Goal: Transaction & Acquisition: Download file/media

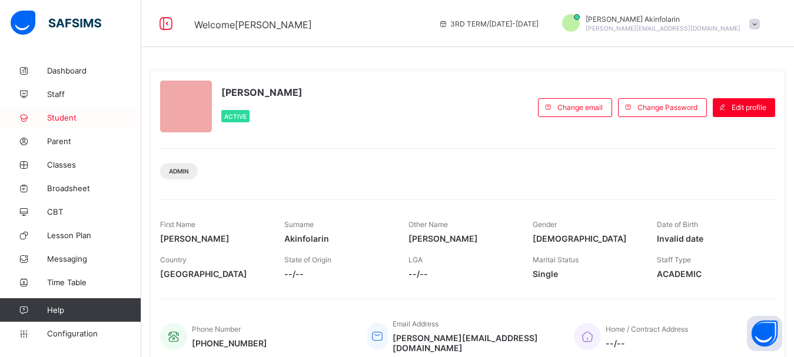
click at [66, 123] on link "Student" at bounding box center [70, 118] width 141 height 24
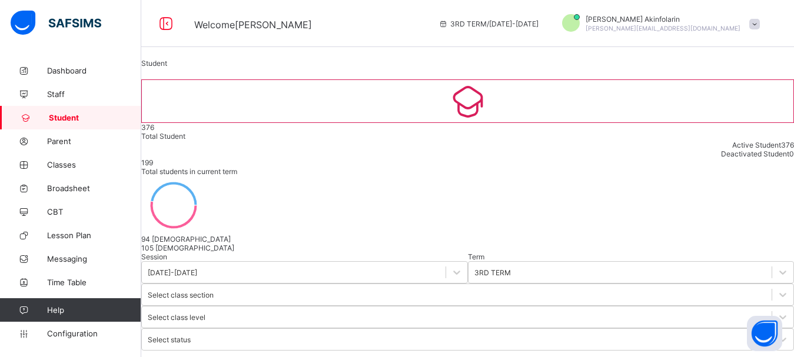
type input "****"
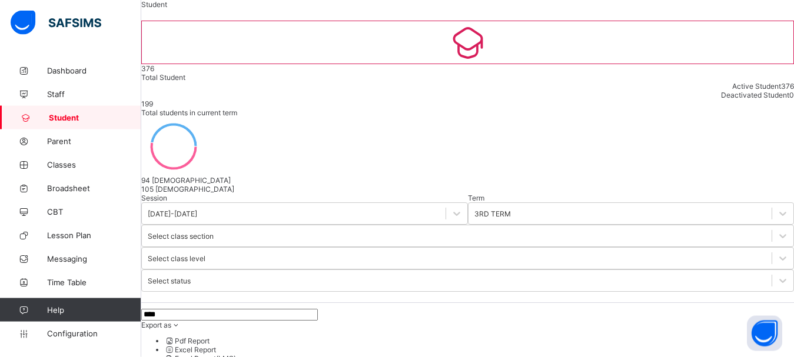
scroll to position [65, 0]
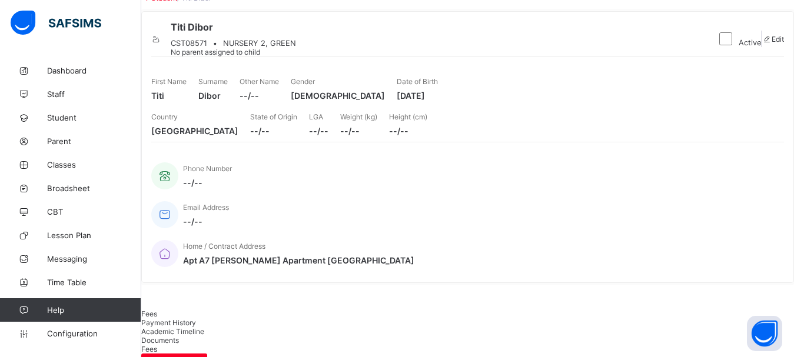
click at [771, 44] on span "Edit" at bounding box center [777, 39] width 12 height 9
select select "**"
paste input "**********"
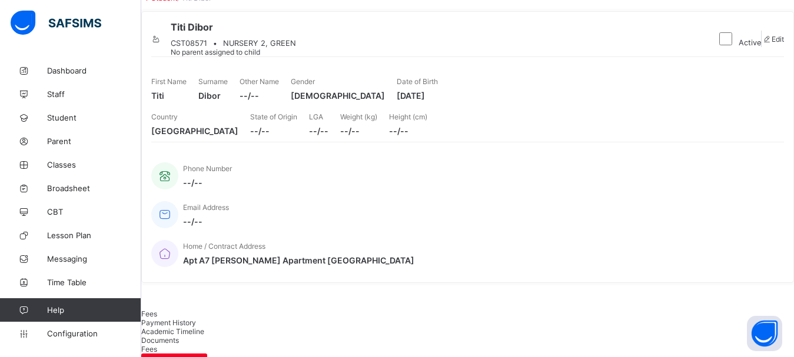
type input "**********"
paste textarea "**********"
type textarea "**********"
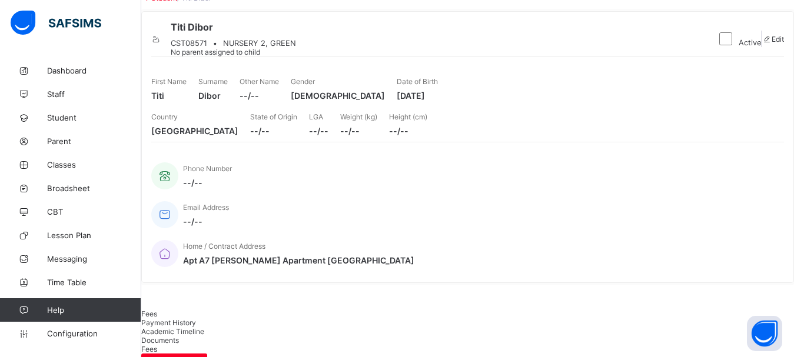
drag, startPoint x: 688, startPoint y: 221, endPoint x: 698, endPoint y: 224, distance: 10.1
click at [78, 195] on link "Broadsheet" at bounding box center [70, 189] width 141 height 24
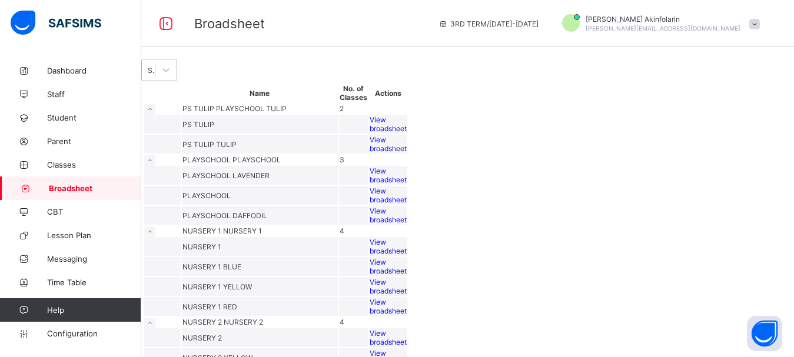
click at [156, 75] on div "Select Term" at bounding box center [152, 70] width 8 height 9
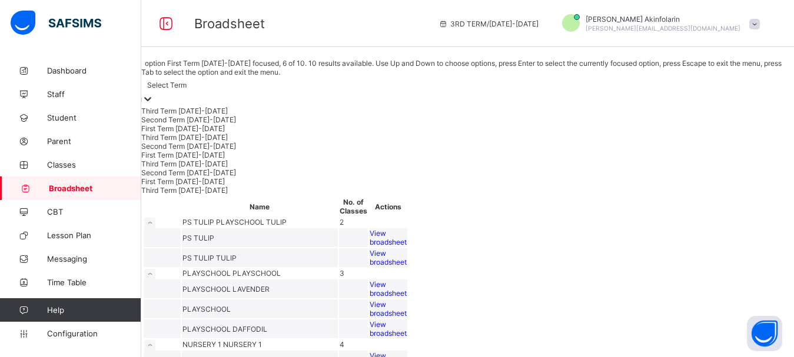
click at [209, 159] on div "First Term 2024-2025" at bounding box center [467, 155] width 653 height 9
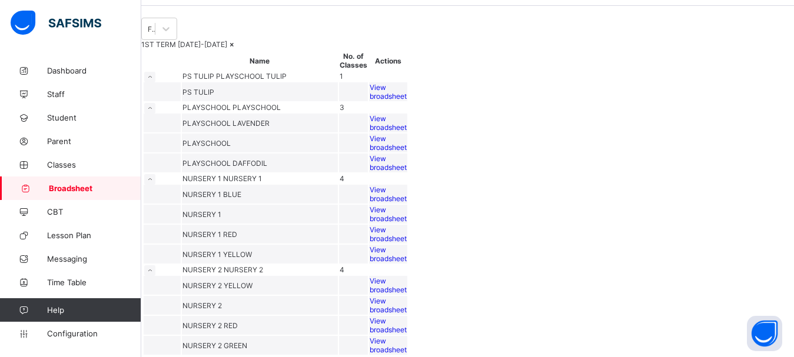
scroll to position [370, 0]
click at [407, 337] on div "View broadsheet" at bounding box center [388, 346] width 37 height 18
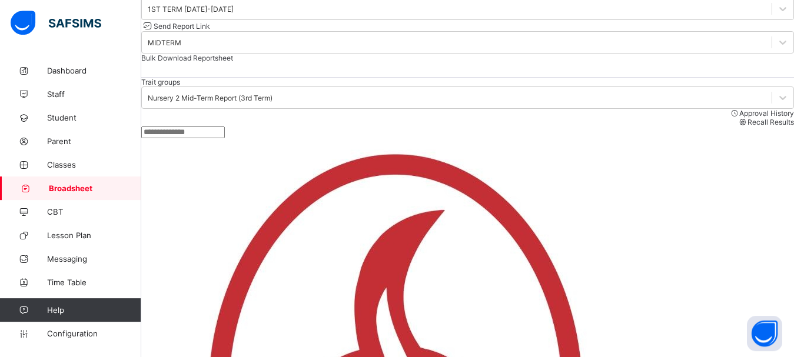
scroll to position [120, 0]
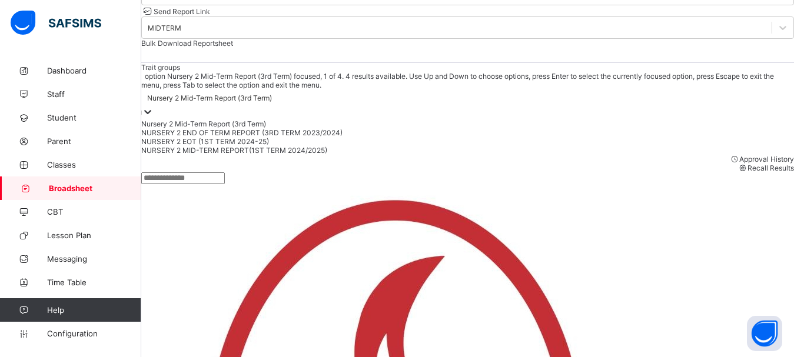
click at [231, 102] on div "Nursery 2 Mid-Term Report (3rd Term)" at bounding box center [209, 98] width 125 height 9
click at [239, 155] on div "NURSERY 2 MID-TERM REPORT(1ST TERM 2024/2025)" at bounding box center [467, 150] width 653 height 9
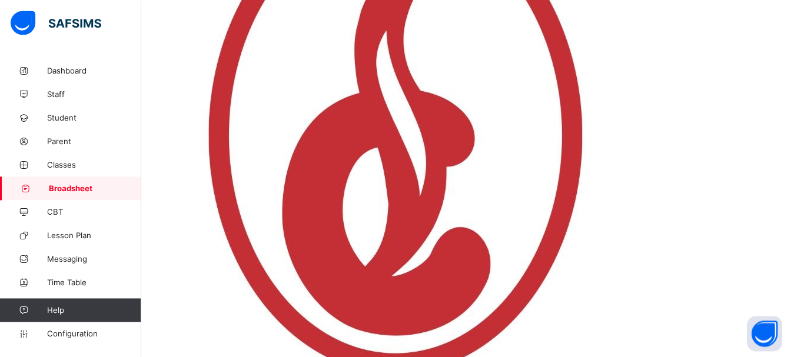
scroll to position [344, 0]
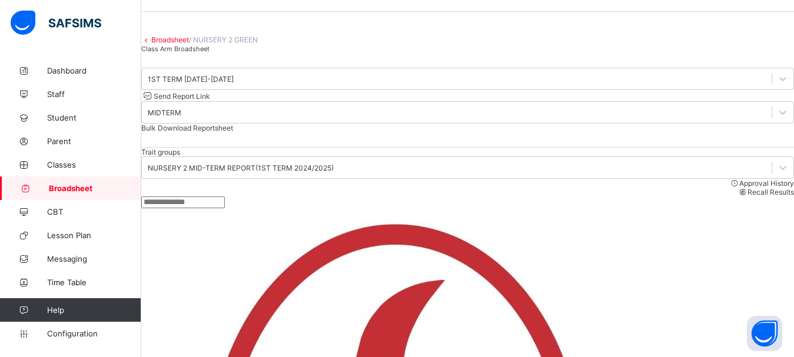
scroll to position [0, 0]
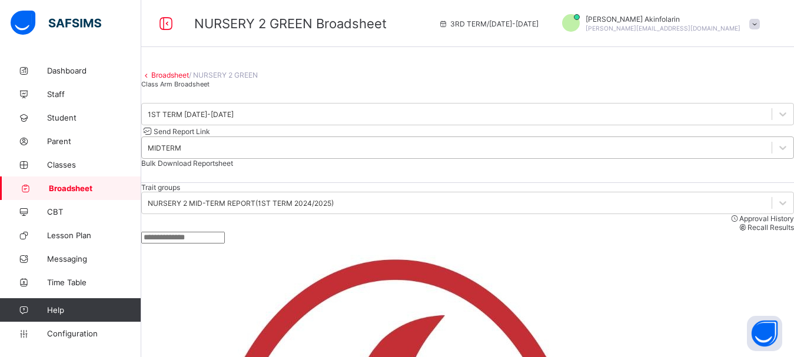
click at [181, 152] on div "MIDTERM" at bounding box center [165, 148] width 34 height 9
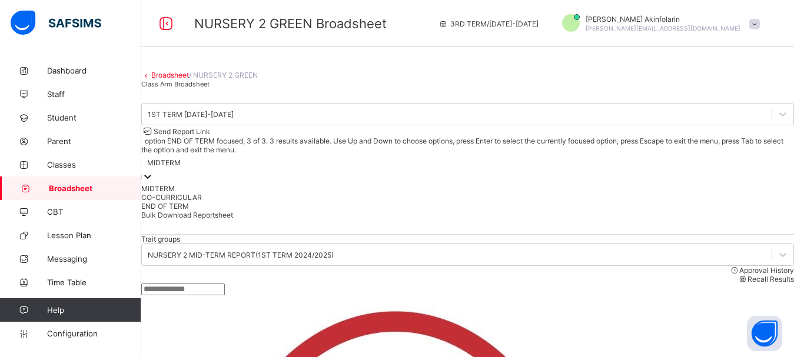
click at [603, 211] on div "END OF TERM" at bounding box center [467, 206] width 653 height 9
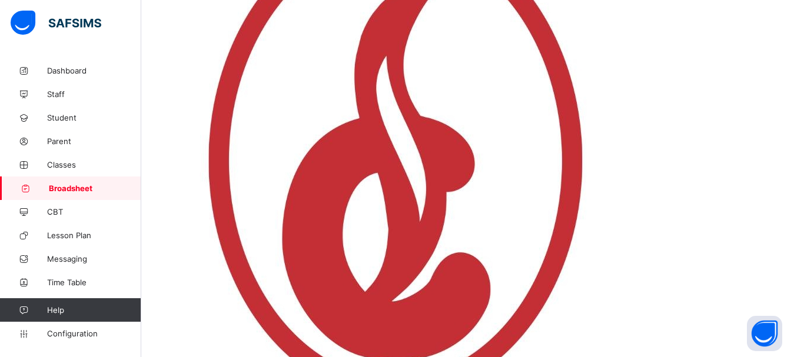
scroll to position [360, 0]
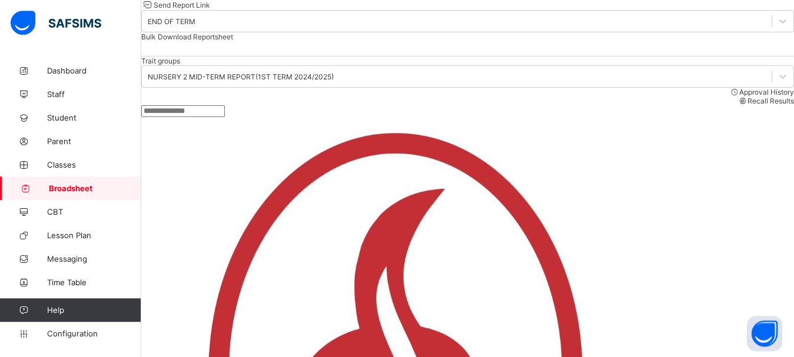
scroll to position [120, 0]
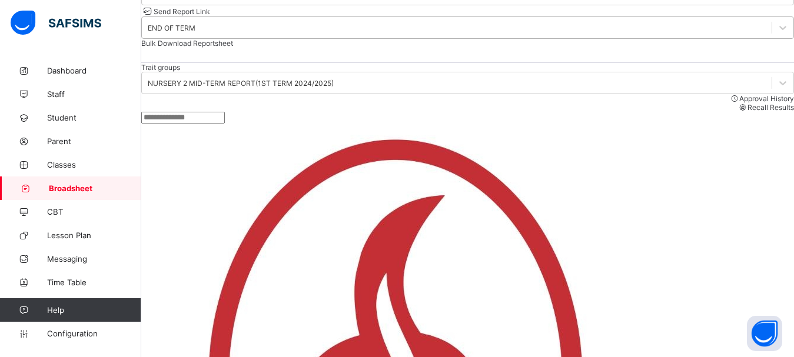
click at [594, 39] on div "END OF TERM" at bounding box center [467, 27] width 653 height 22
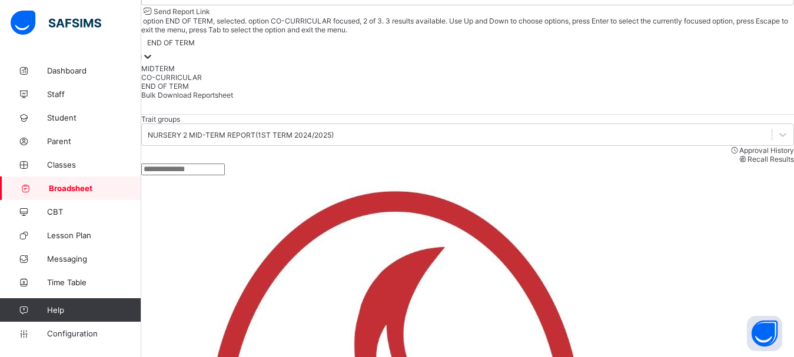
click at [593, 82] on div "CO-CURRICULAR" at bounding box center [467, 77] width 653 height 9
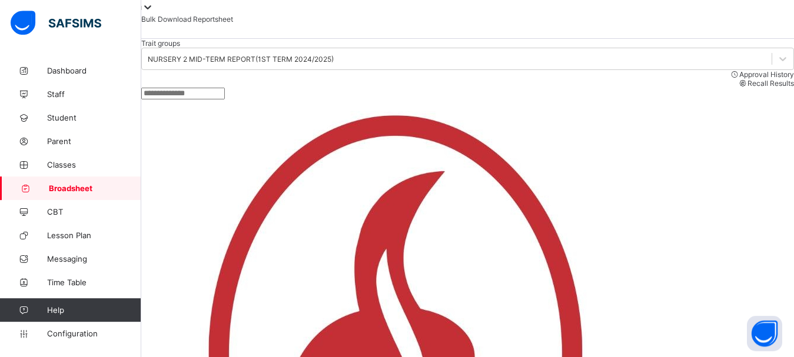
scroll to position [240, 0]
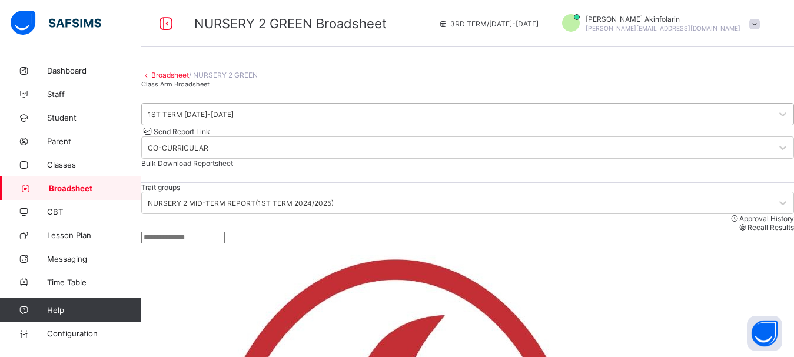
click at [234, 119] on div "1ST TERM 2024-2025" at bounding box center [191, 114] width 86 height 9
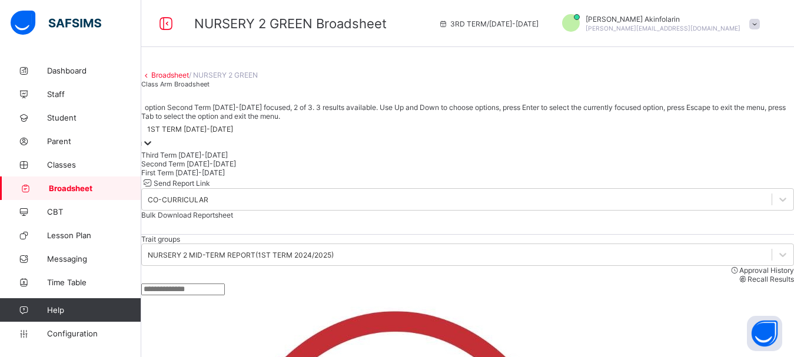
click at [235, 168] on div "Second Term 2024-2025" at bounding box center [467, 163] width 653 height 9
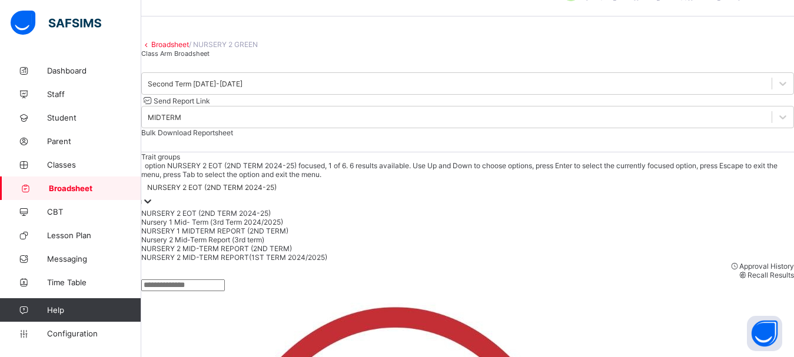
click at [211, 226] on div "option NURSERY 2 EOT (2ND TERM 2024-25) focused, 1 of 6. 6 results available. U…" at bounding box center [467, 211] width 653 height 101
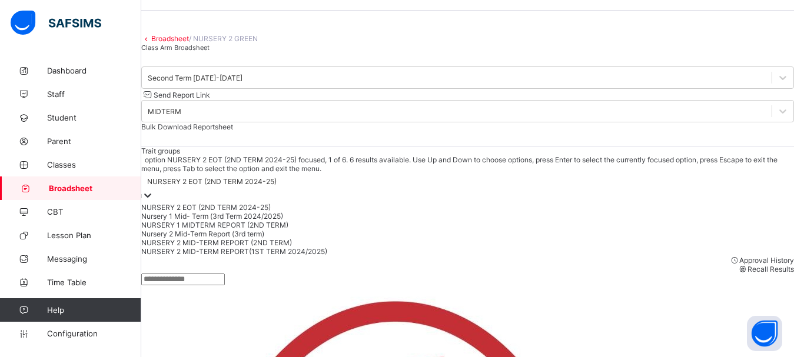
scroll to position [38, 0]
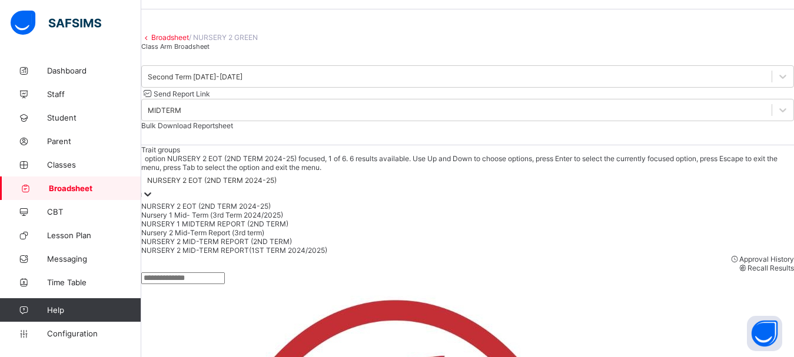
click at [259, 211] on div "NURSERY 2 EOT (2ND TERM 2024-25)" at bounding box center [467, 206] width 653 height 9
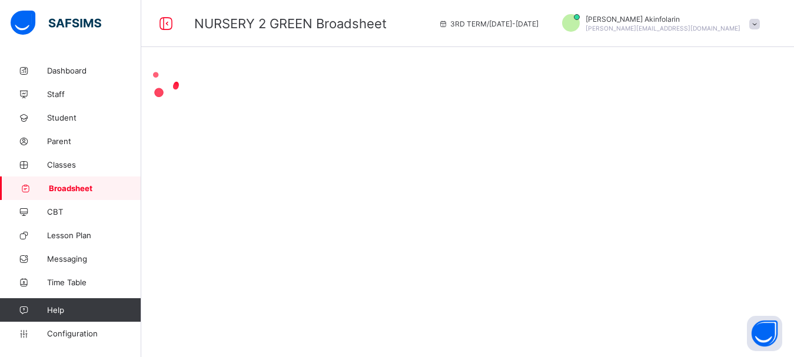
scroll to position [0, 0]
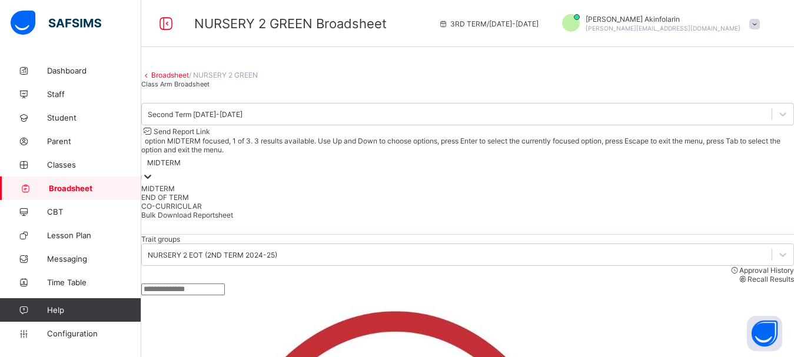
click at [181, 167] on div "MIDTERM" at bounding box center [164, 162] width 34 height 9
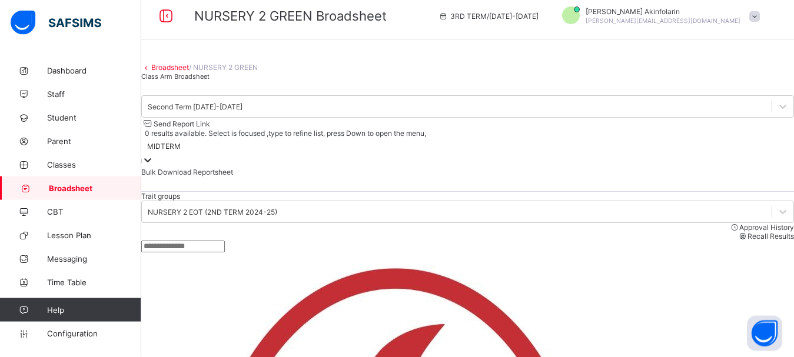
scroll to position [120, 0]
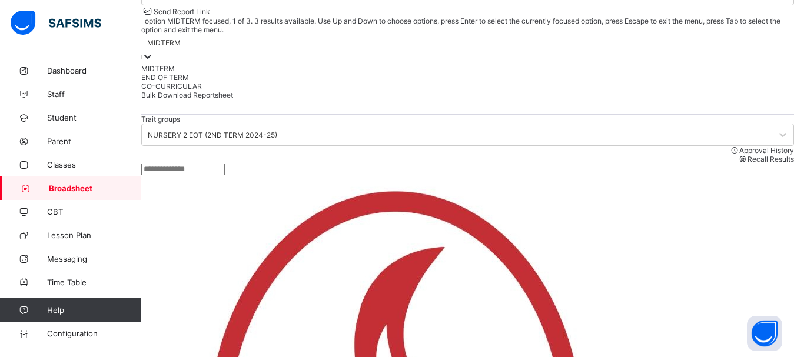
click at [181, 47] on div "MIDTERM" at bounding box center [164, 42] width 34 height 9
click at [593, 82] on div "END OF TERM" at bounding box center [467, 77] width 653 height 9
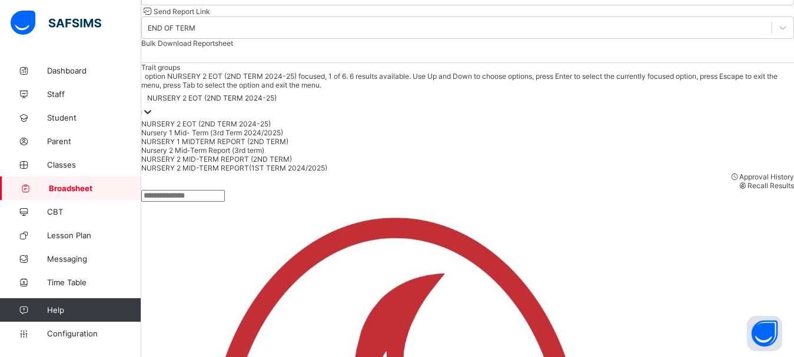
click at [251, 102] on div "NURSERY 2 EOT (2ND TERM 2024-25)" at bounding box center [211, 98] width 129 height 9
click at [257, 128] on div "NURSERY 2 EOT (2ND TERM 2024-25)" at bounding box center [467, 123] width 653 height 9
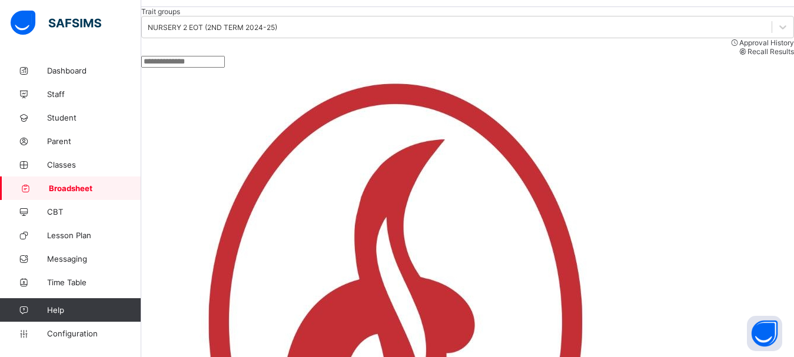
scroll to position [180, 0]
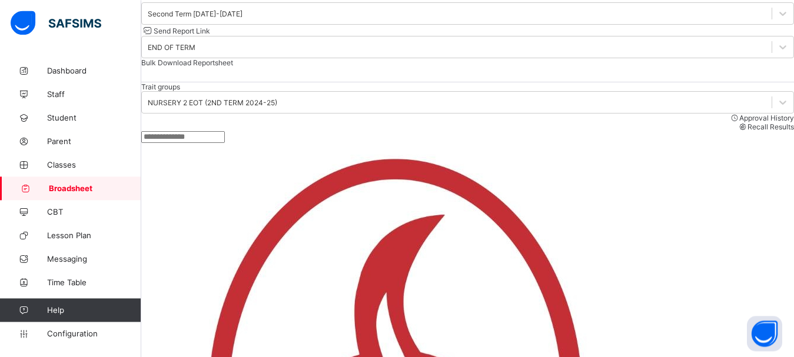
scroll to position [0, 0]
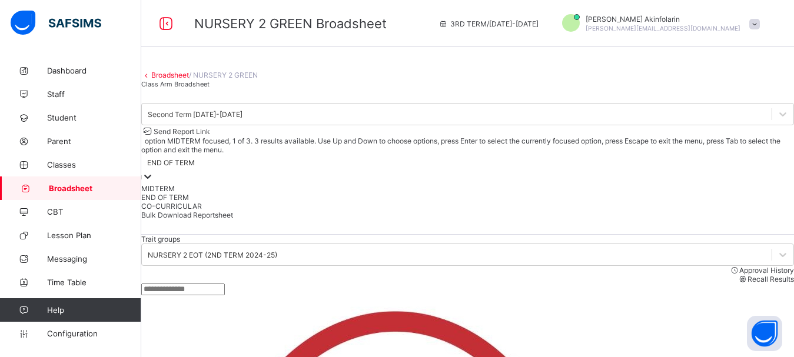
click at [195, 167] on div "END OF TERM" at bounding box center [171, 162] width 48 height 9
click at [599, 211] on div "CO-CURRICULAR" at bounding box center [467, 206] width 653 height 9
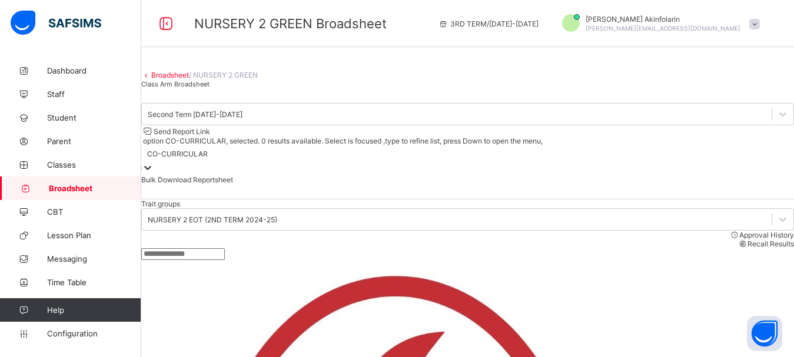
scroll to position [180, 0]
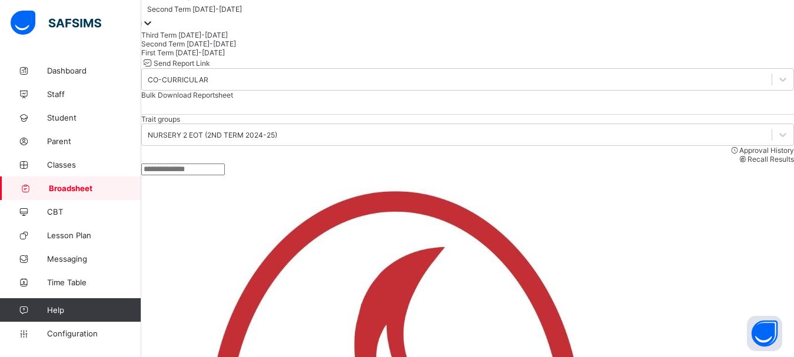
click at [239, 39] on div "Third Term 2024-2025" at bounding box center [467, 35] width 653 height 9
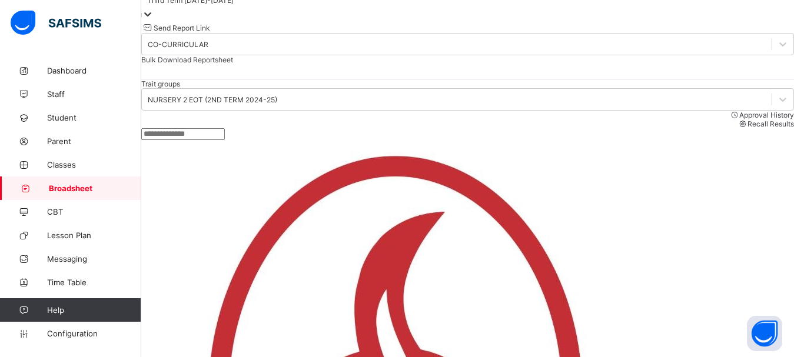
scroll to position [0, 0]
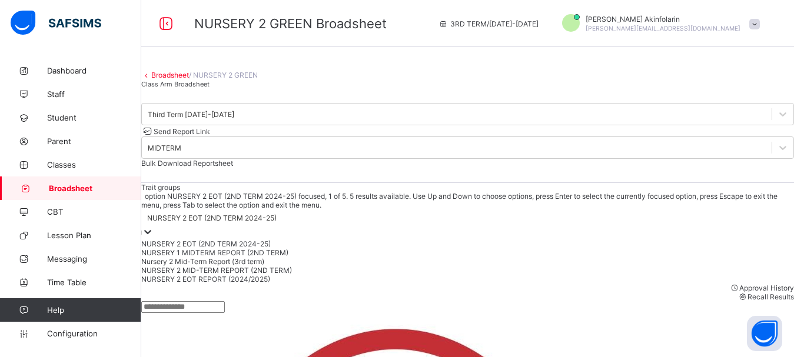
click at [221, 222] on div "NURSERY 2 EOT (2ND TERM 2024-25)" at bounding box center [211, 218] width 129 height 9
click at [247, 266] on div "Nursery 2 Mid-Term Report (3rd term)" at bounding box center [467, 261] width 653 height 9
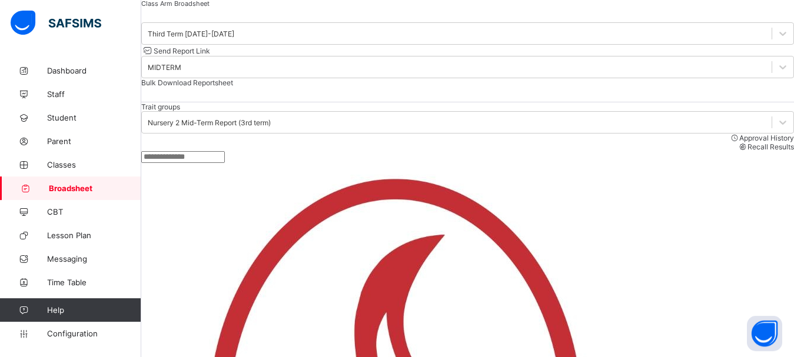
scroll to position [120, 0]
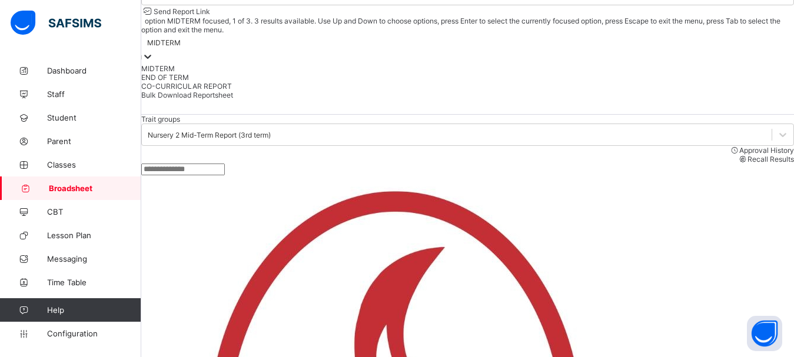
click at [181, 47] on div "MIDTERM" at bounding box center [164, 42] width 34 height 9
click at [598, 82] on div "END OF TERM" at bounding box center [467, 77] width 653 height 9
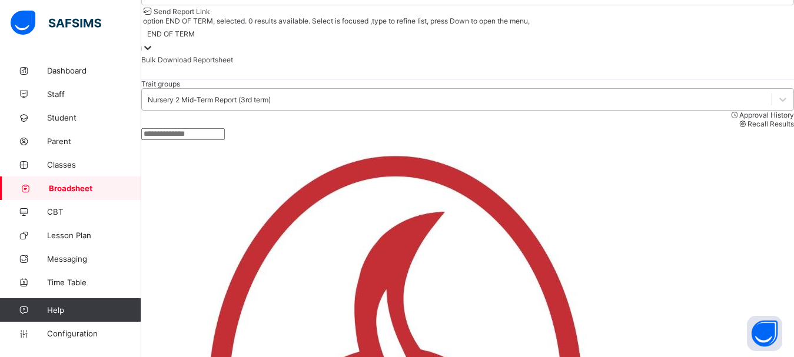
click at [202, 103] on div "Nursery 2 Mid-Term Report (3rd term)" at bounding box center [457, 99] width 630 height 16
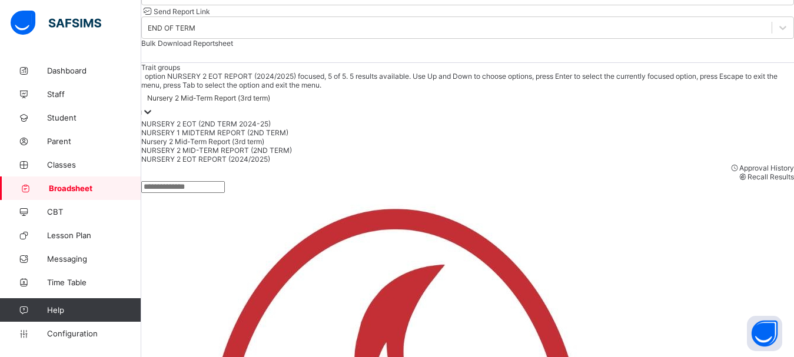
click at [245, 164] on div "NURSERY 2 EOT REPORT (2024/2025)" at bounding box center [467, 159] width 653 height 9
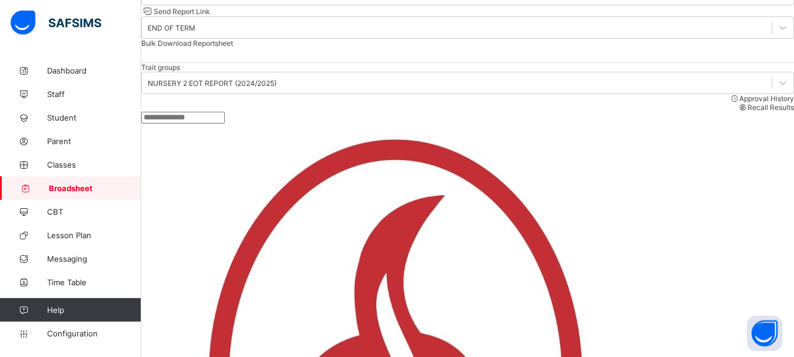
scroll to position [180, 0]
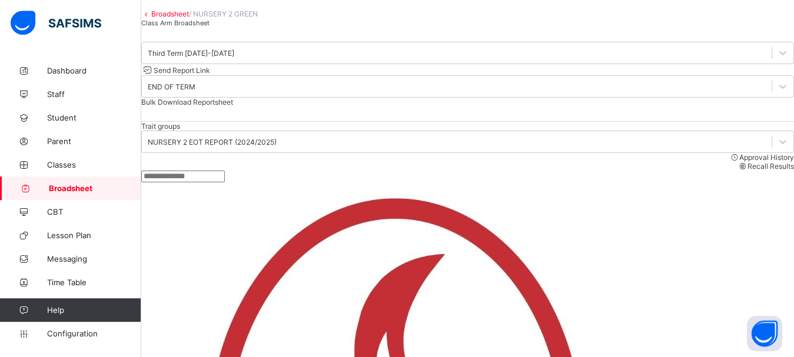
scroll to position [60, 0]
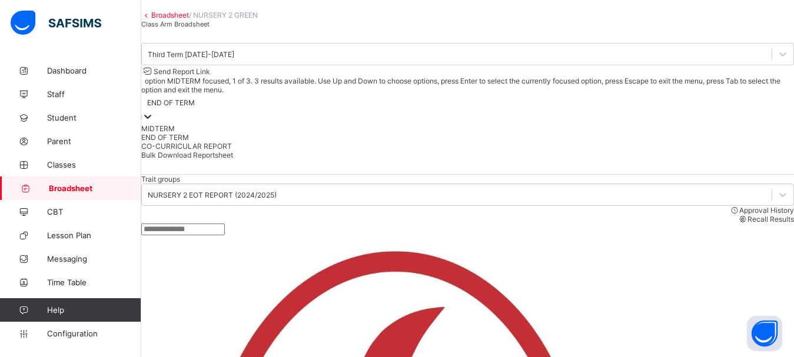
click at [195, 107] on div "END OF TERM" at bounding box center [171, 102] width 48 height 9
click at [610, 151] on div "CO-CURRICULAR REPORT" at bounding box center [467, 146] width 653 height 9
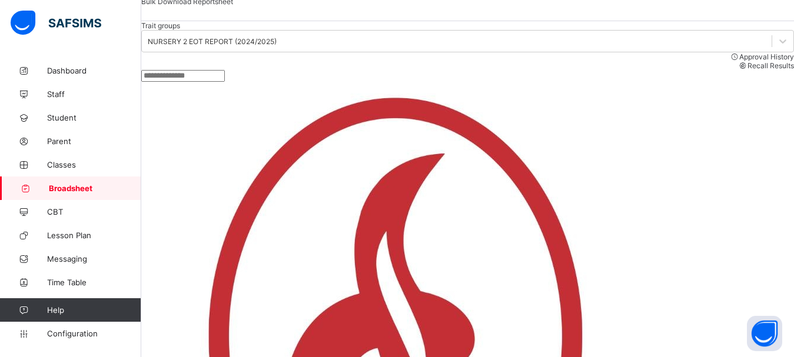
scroll to position [180, 0]
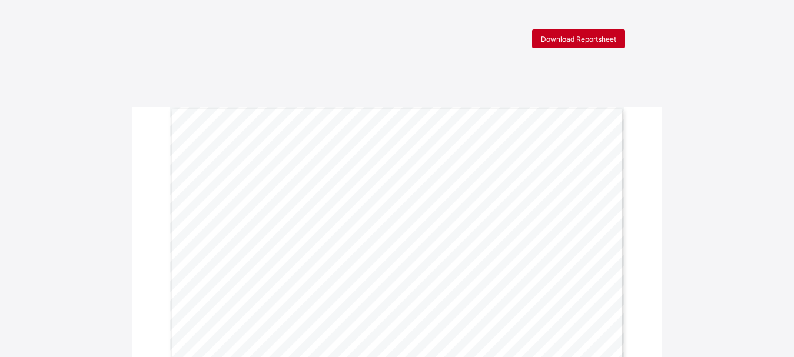
click at [563, 38] on span "Download Reportsheet" at bounding box center [578, 39] width 75 height 9
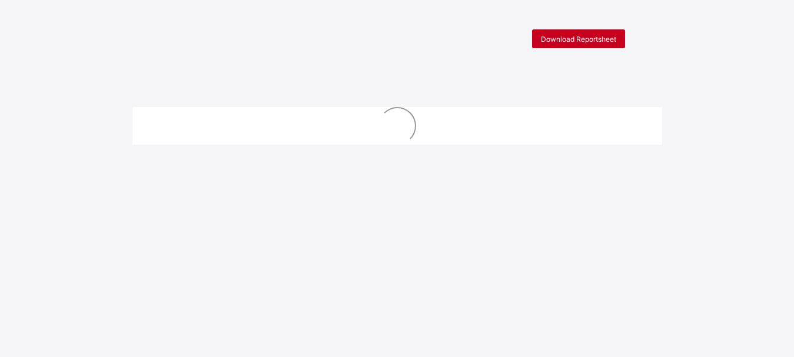
click at [575, 38] on span "Download Reportsheet" at bounding box center [578, 39] width 75 height 9
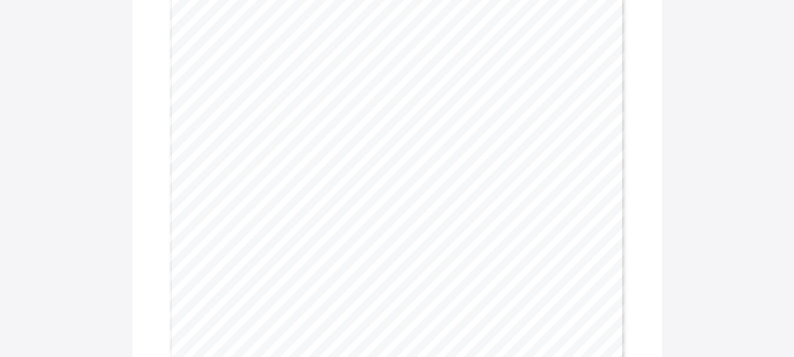
scroll to position [1560, 0]
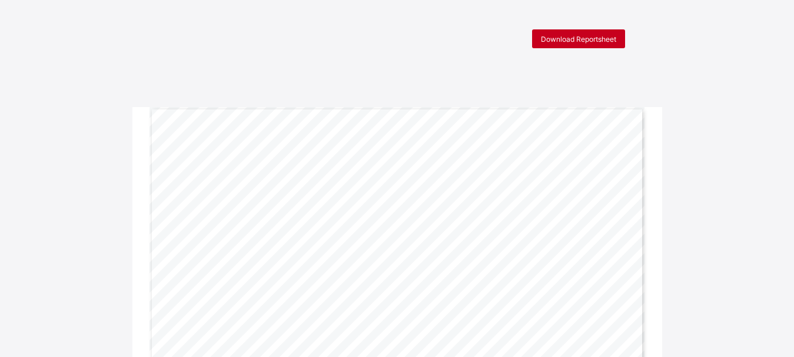
click at [578, 36] on span "Download Reportsheet" at bounding box center [578, 39] width 75 height 9
click at [548, 38] on span "Download Reportsheet" at bounding box center [578, 39] width 75 height 9
click at [573, 48] on div "Download Reportsheet" at bounding box center [578, 38] width 93 height 19
click at [593, 39] on span "Download Reportsheet" at bounding box center [578, 39] width 75 height 9
click at [584, 44] on div "Download Reportsheet" at bounding box center [578, 38] width 93 height 19
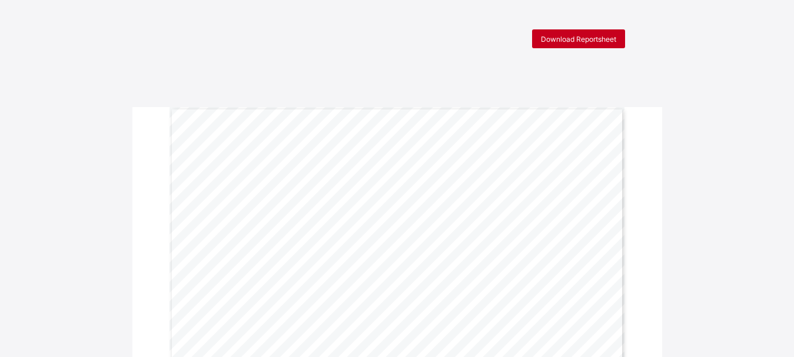
click at [571, 40] on span "Download Reportsheet" at bounding box center [578, 39] width 75 height 9
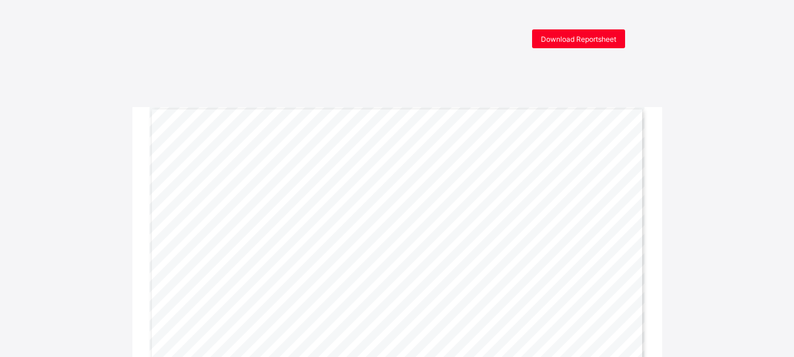
click at [573, 44] on div "Download Reportsheet" at bounding box center [578, 38] width 93 height 19
